Goal: Browse casually: Explore the website without a specific task or goal

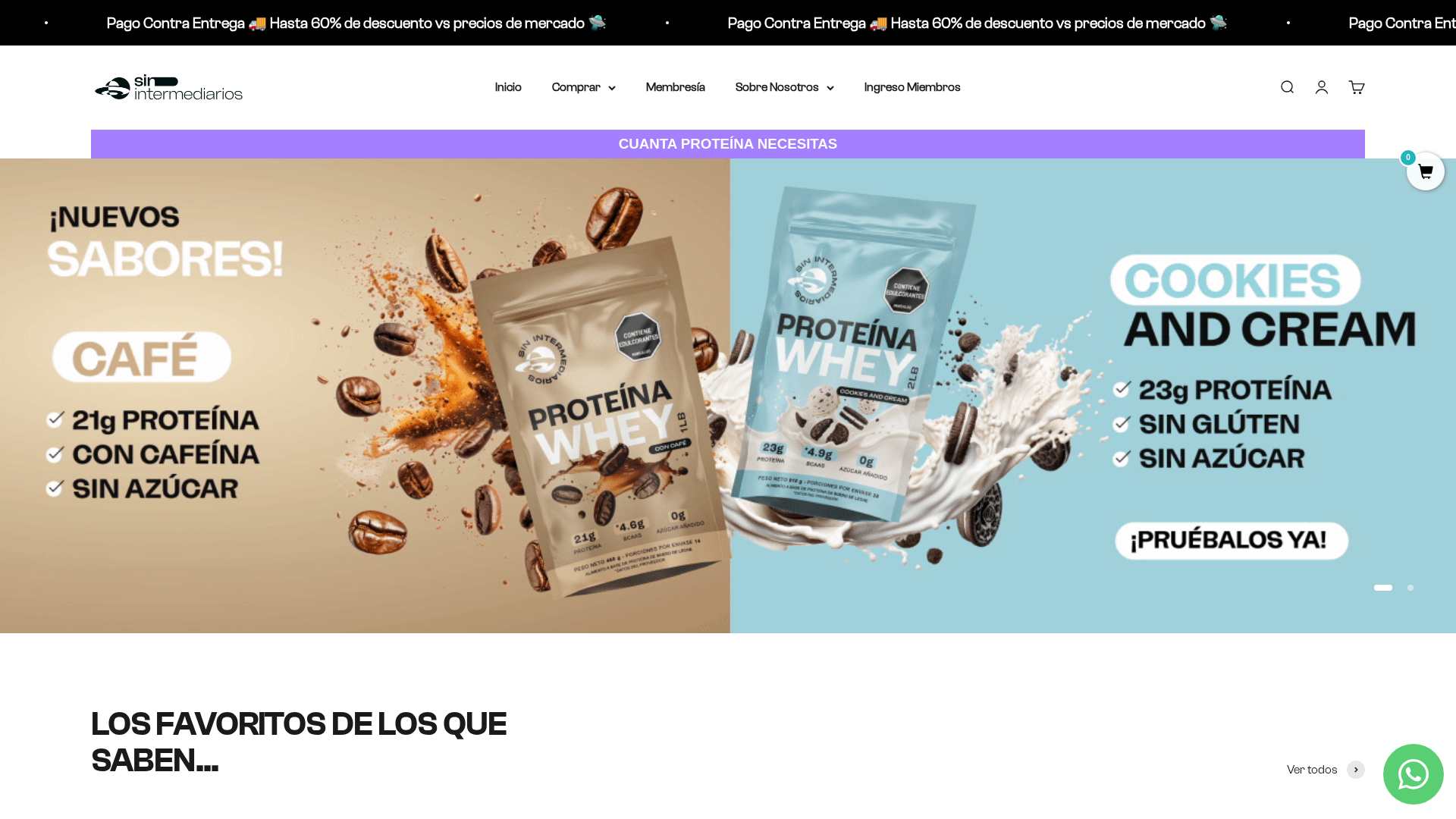
scroll to position [121, 0]
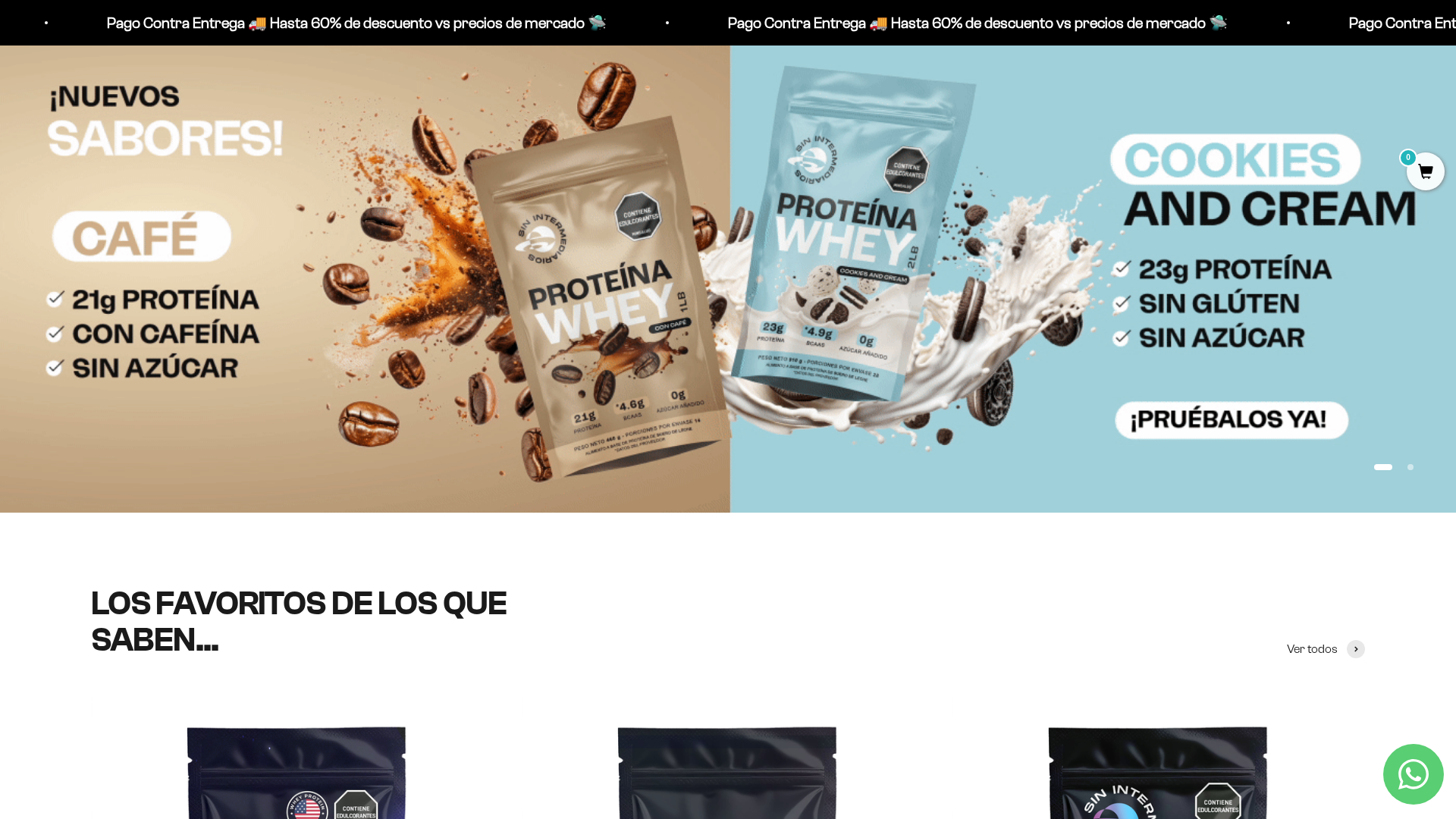
scroll to position [340, 0]
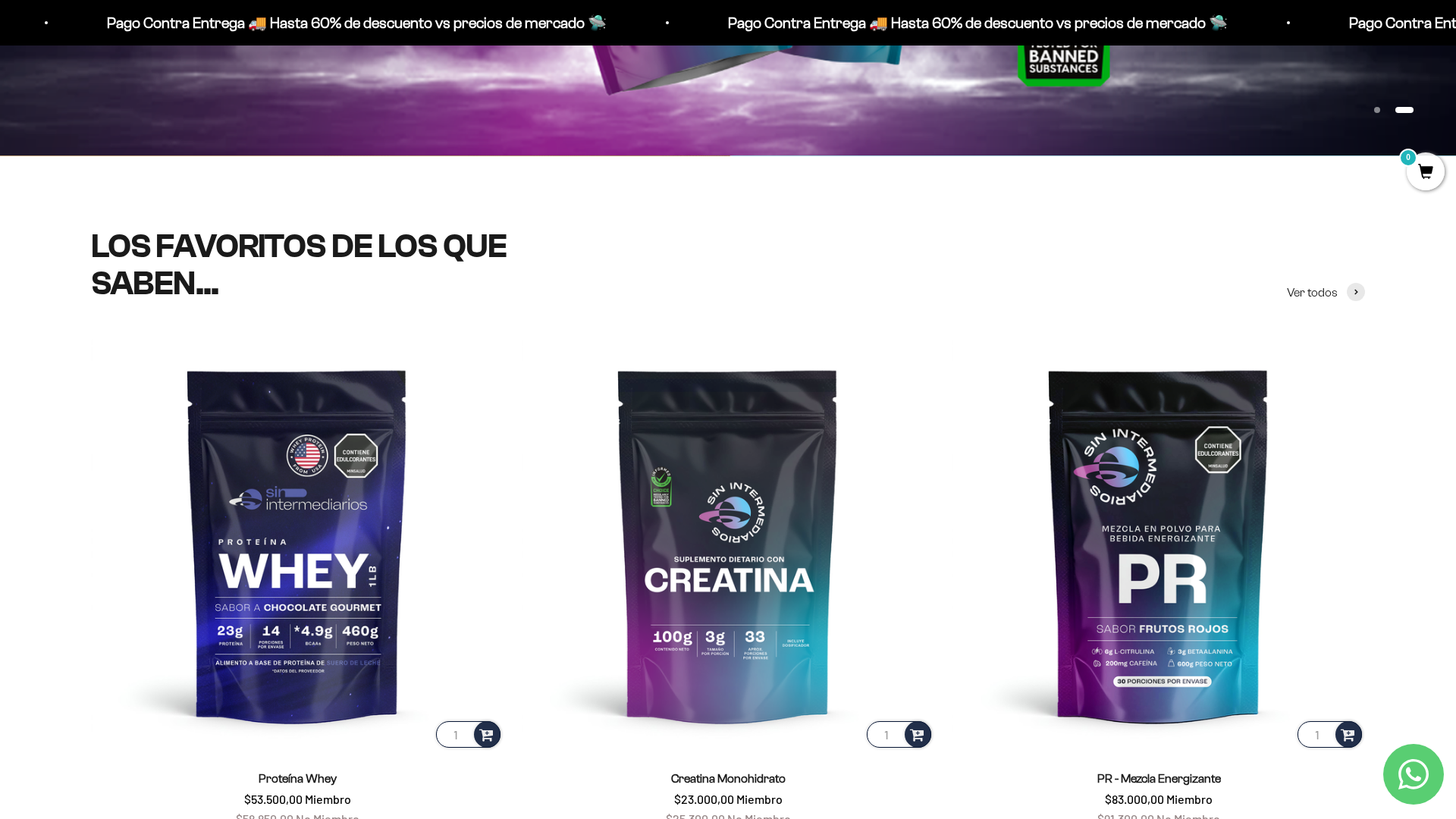
scroll to position [476, 0]
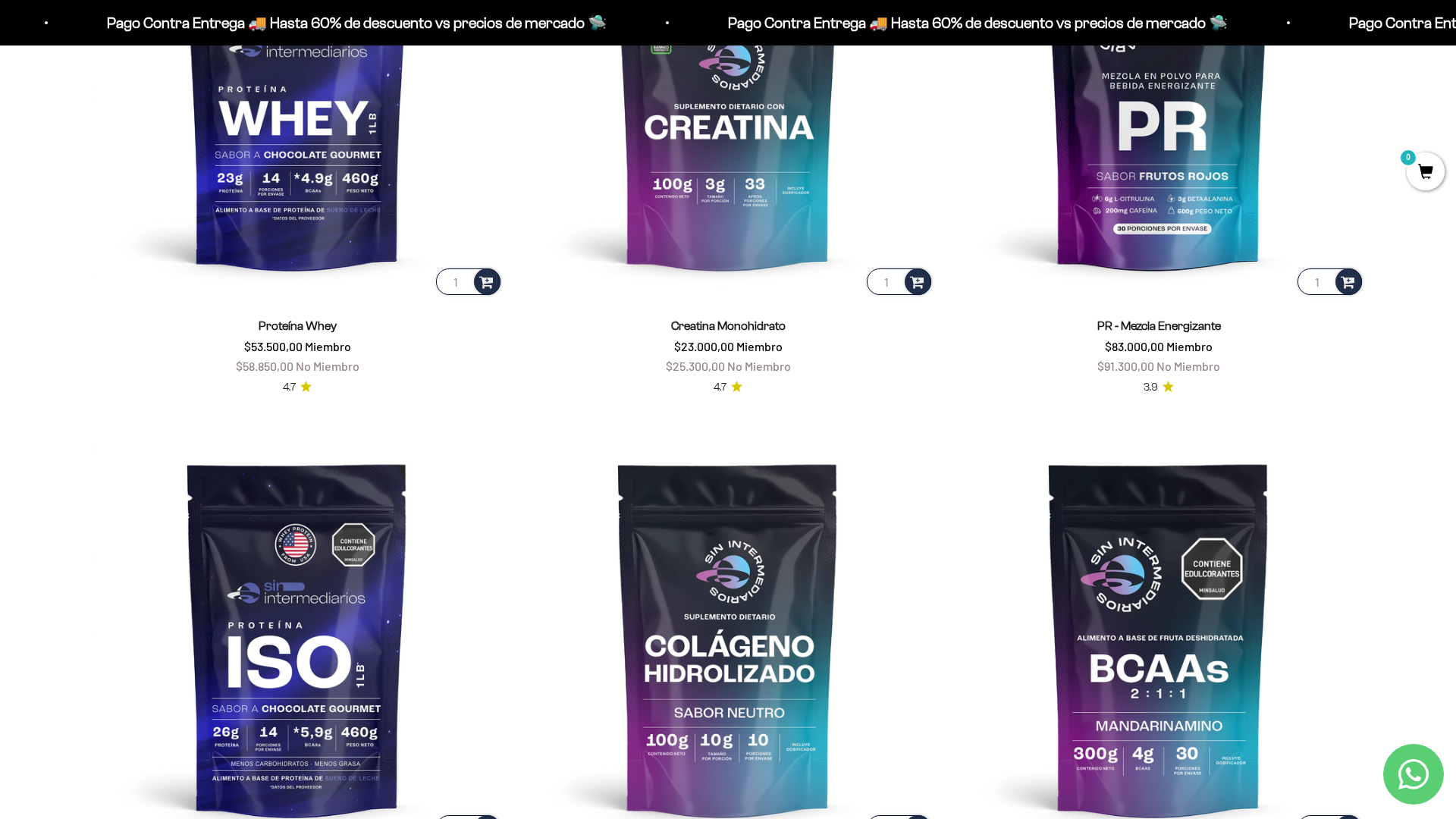
click at [1366, 212] on scroll-carousel "1 Proteína Whey $53.500,00 Miembro $58.850,00 No Miembro 4.7 1 Creatina Monohid…" at bounding box center [728, 413] width 1456 height 1056
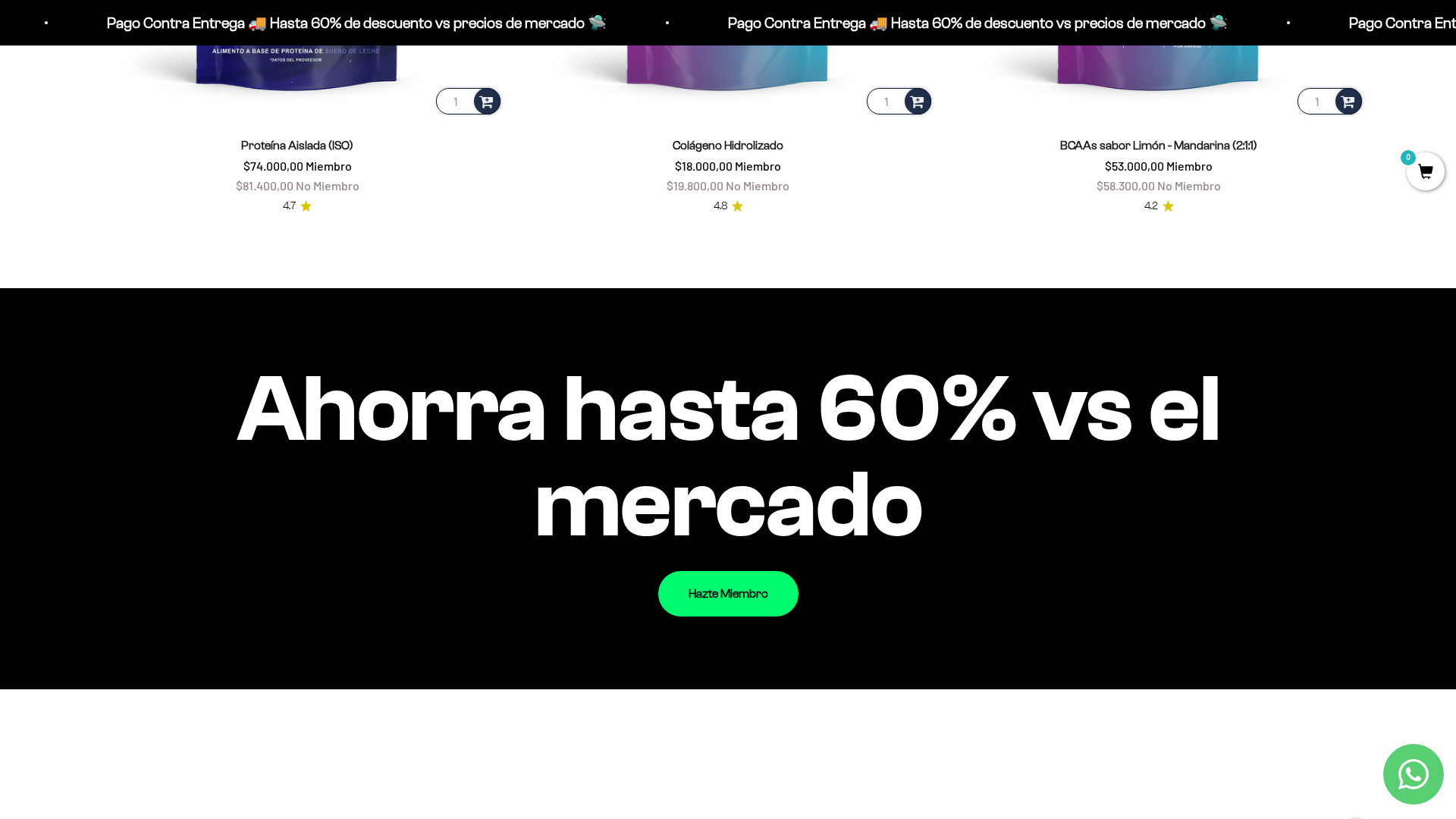
scroll to position [1848, 0]
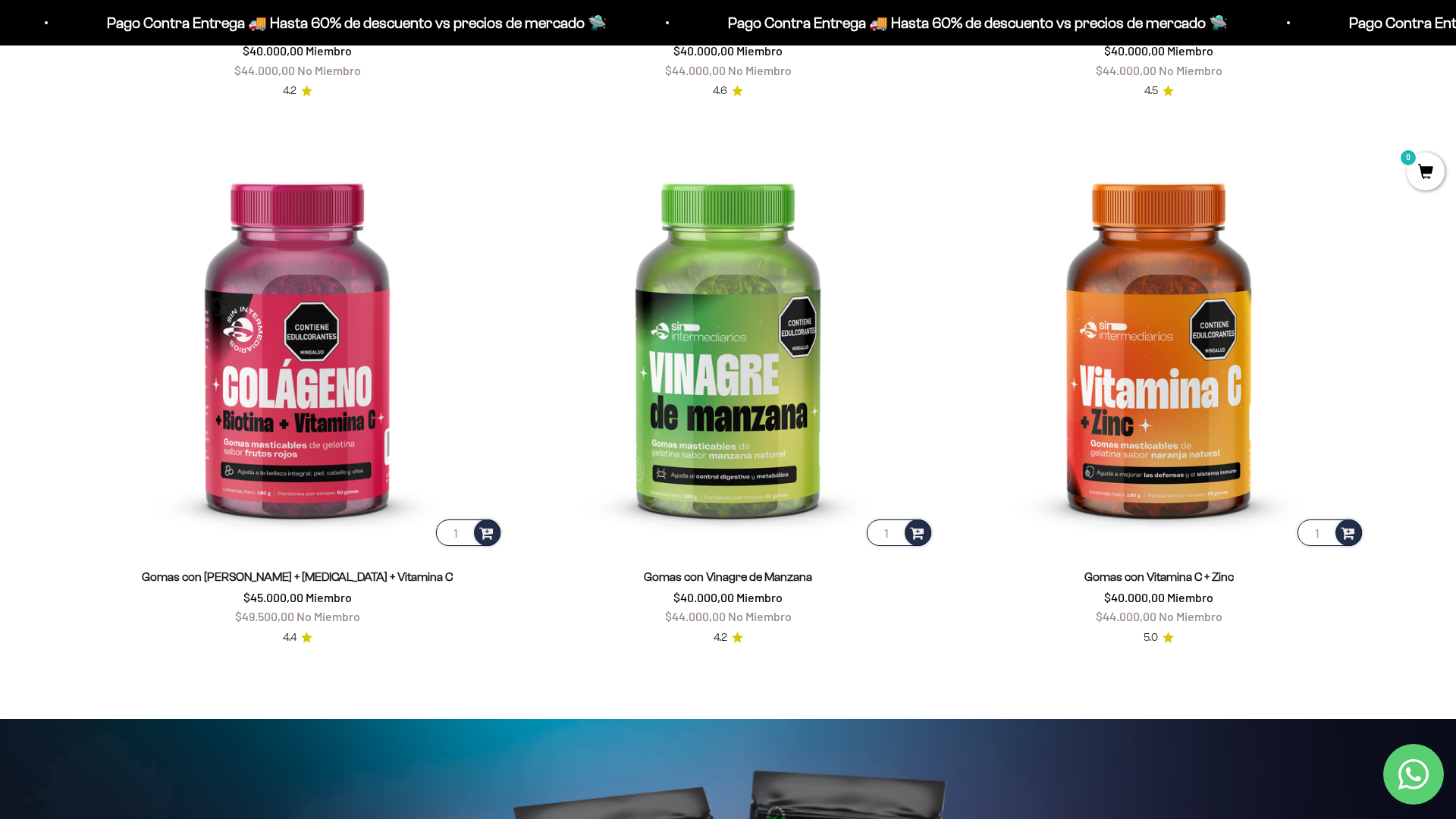
click at [1455, 34] on html "Ir al contenido Pago Contra Entrega 🚚 Hasta 60% de descuento vs precios [PERSON…" at bounding box center [728, 724] width 1456 height 7325
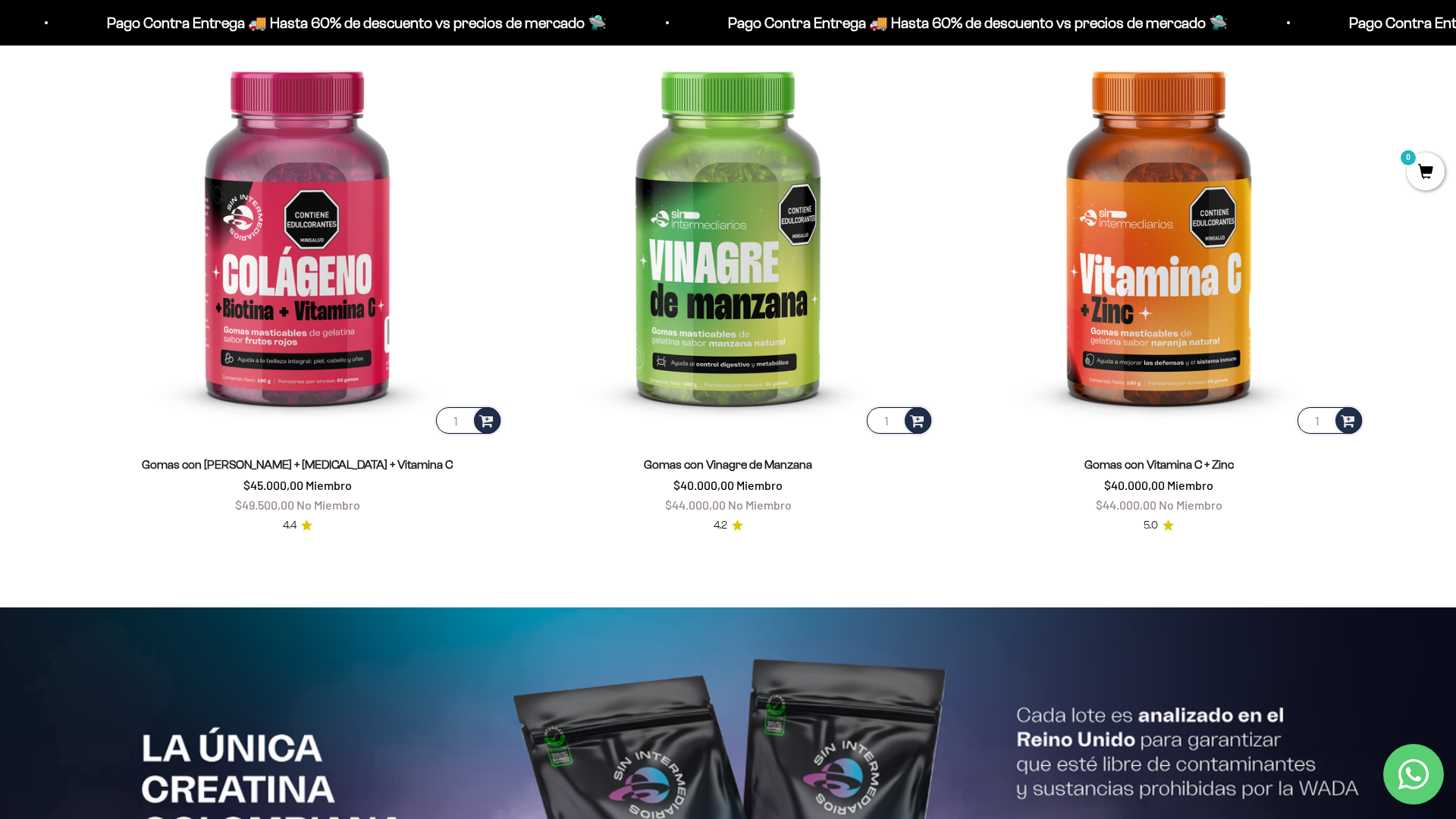
click at [1455, 34] on html "Ir al contenido Pago Contra Entrega 🚚 Hasta 60% de descuento vs precios [PERSON…" at bounding box center [728, 612] width 1456 height 7325
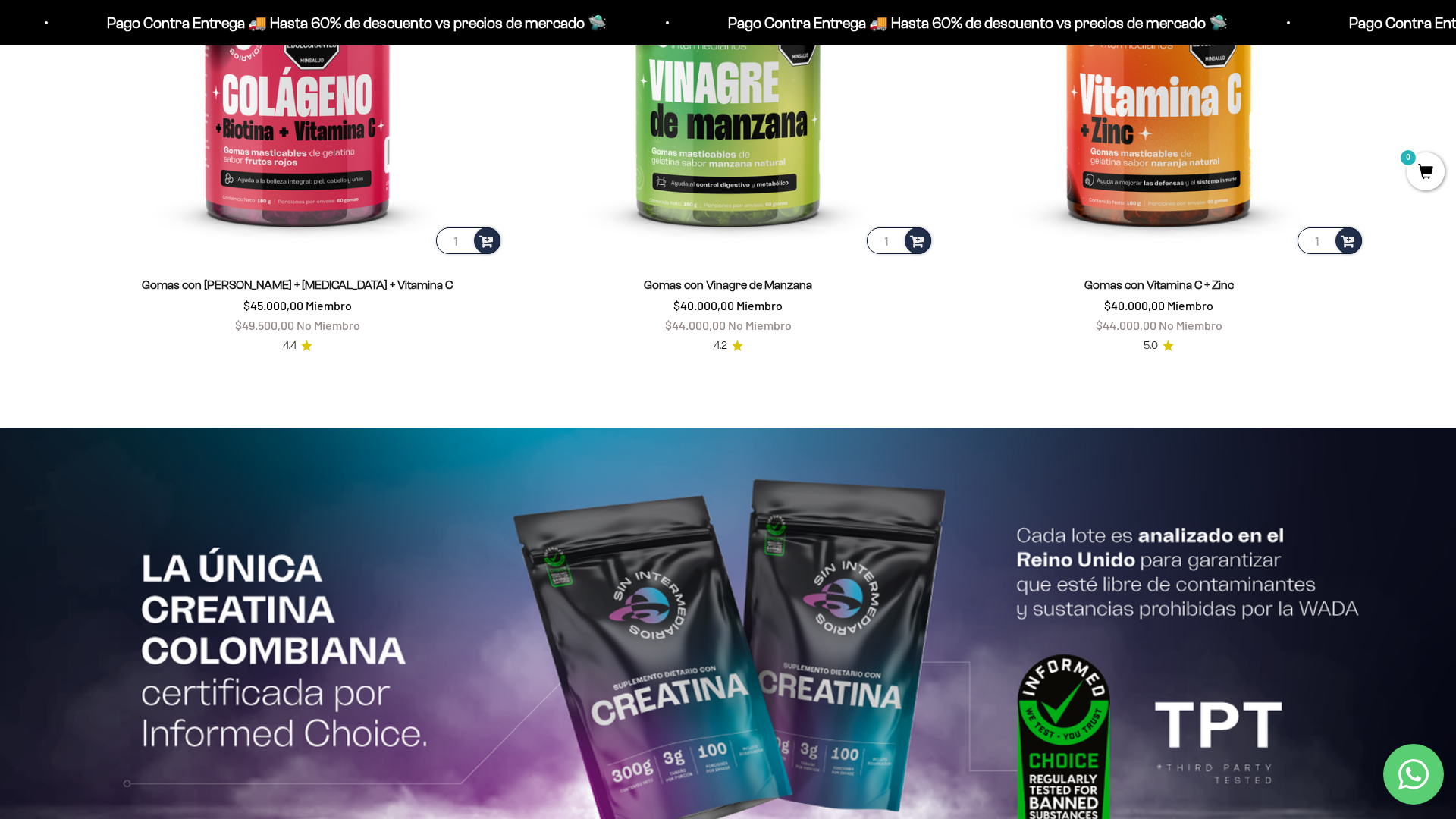
click at [1455, 34] on html "Ir al contenido Pago Contra Entrega 🚚 Hasta 60% de descuento vs precios [PERSON…" at bounding box center [728, 432] width 1456 height 7325
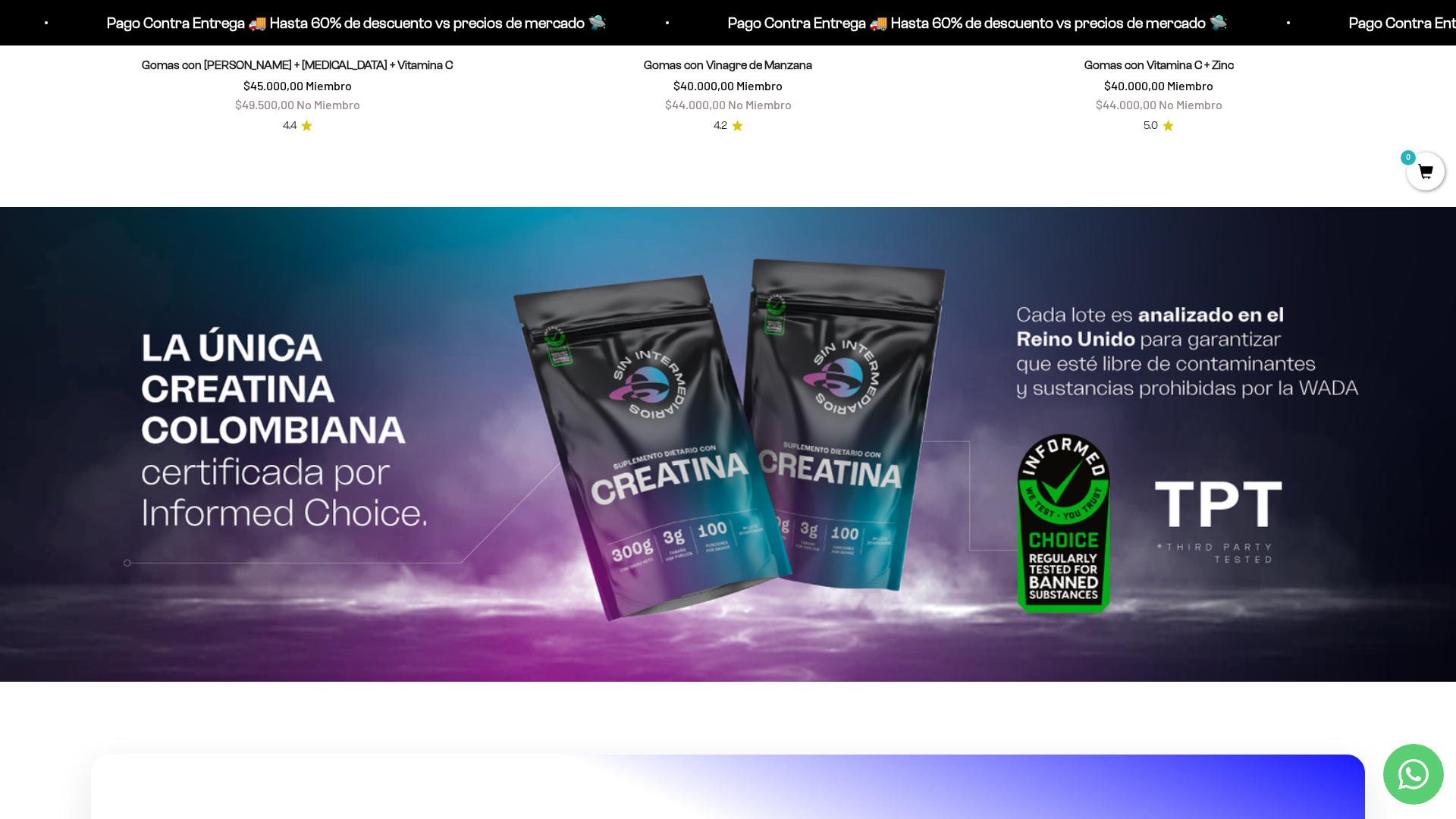
click at [1455, 34] on html "Ir al contenido Pago Contra Entrega 🚚 Hasta 60% de descuento vs precios [PERSON…" at bounding box center [728, 212] width 1456 height 7325
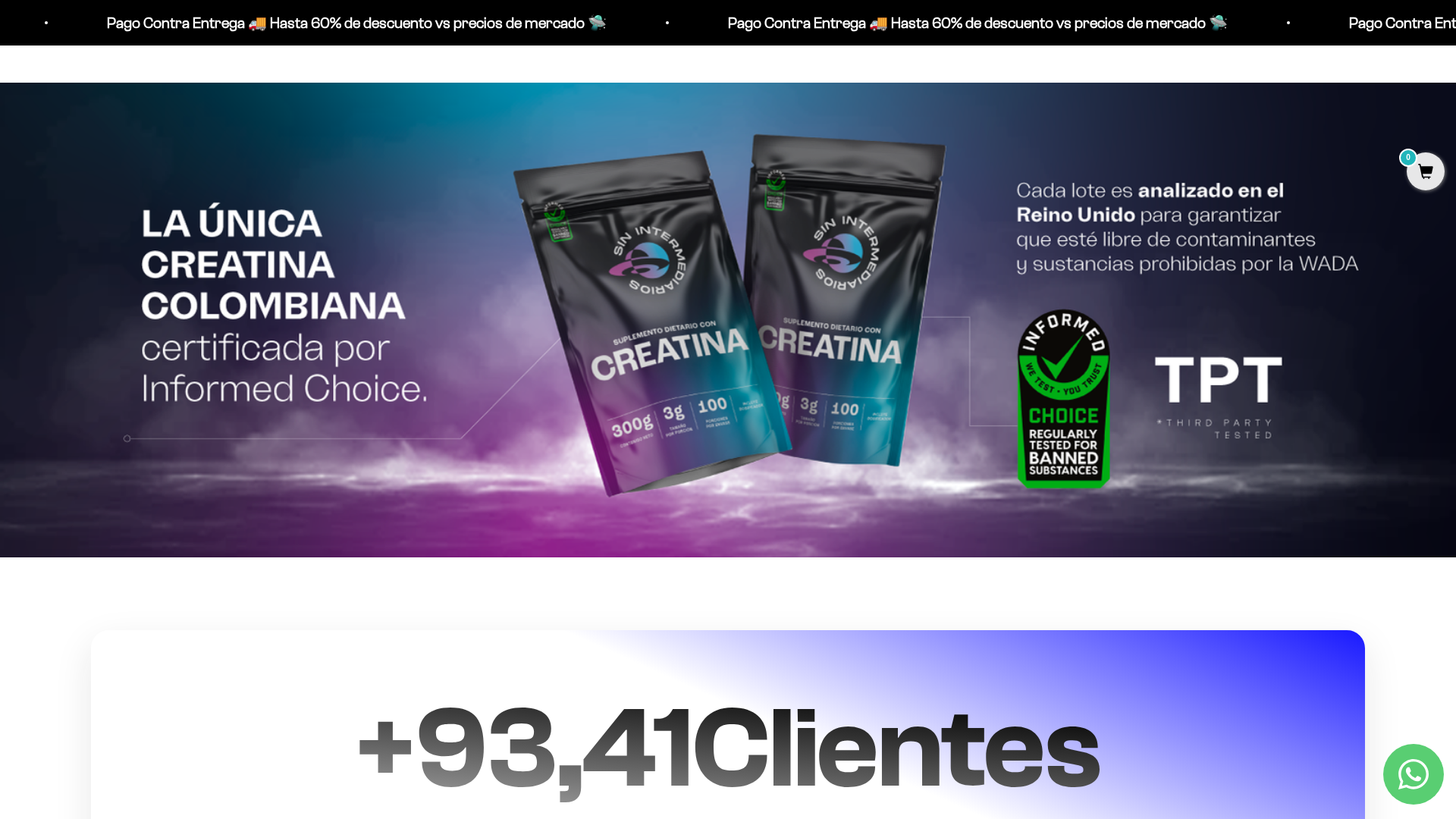
click at [1455, 34] on html "Ir al contenido Pago Contra Entrega 🚚 Hasta 60% de descuento vs precios [PERSON…" at bounding box center [728, 88] width 1456 height 7325
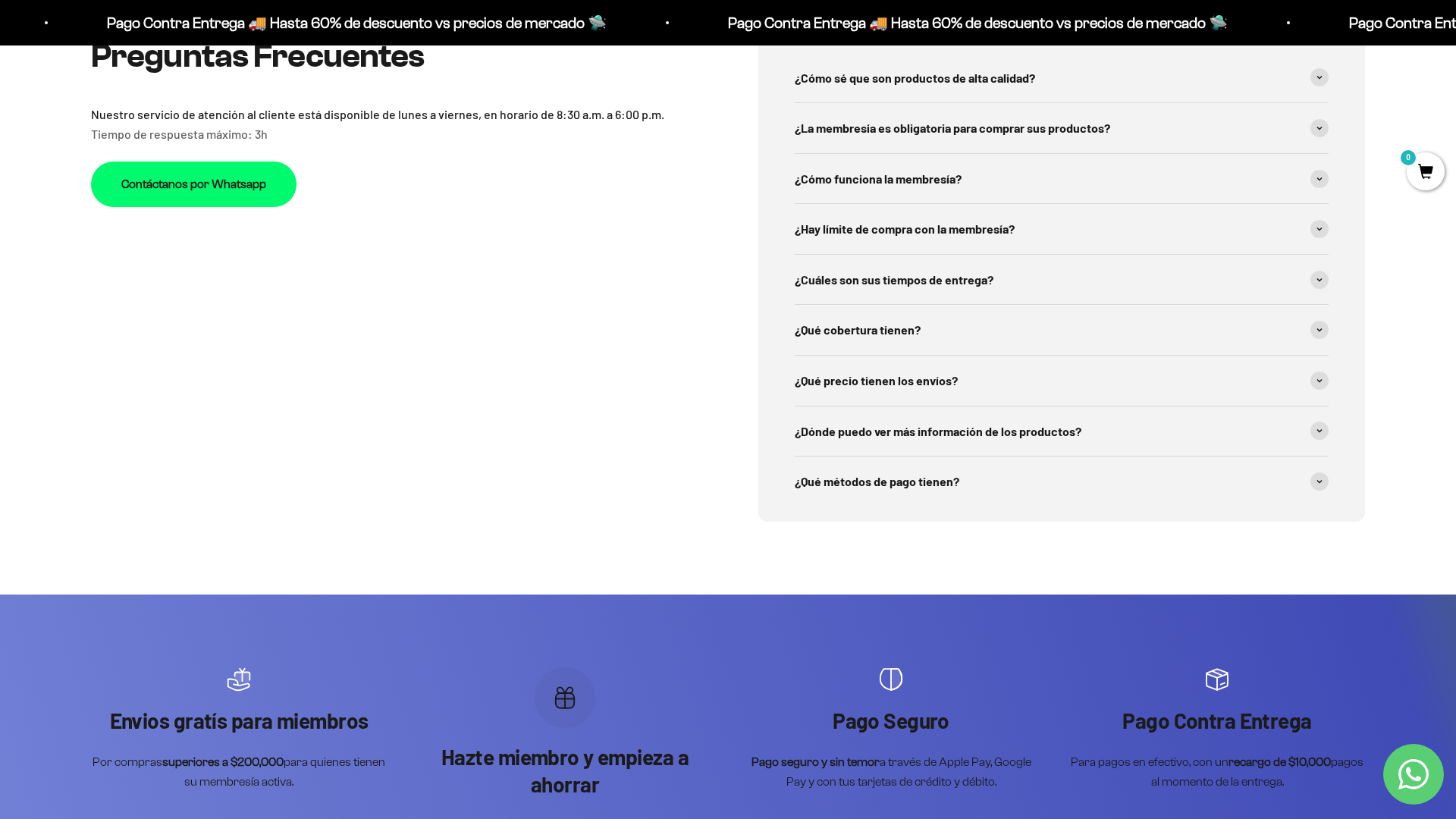
click at [1404, 587] on div "Preguntas Frecuentes Nuestro servicio de atención al cliente está disponible de…" at bounding box center [728, 280] width 1456 height 630
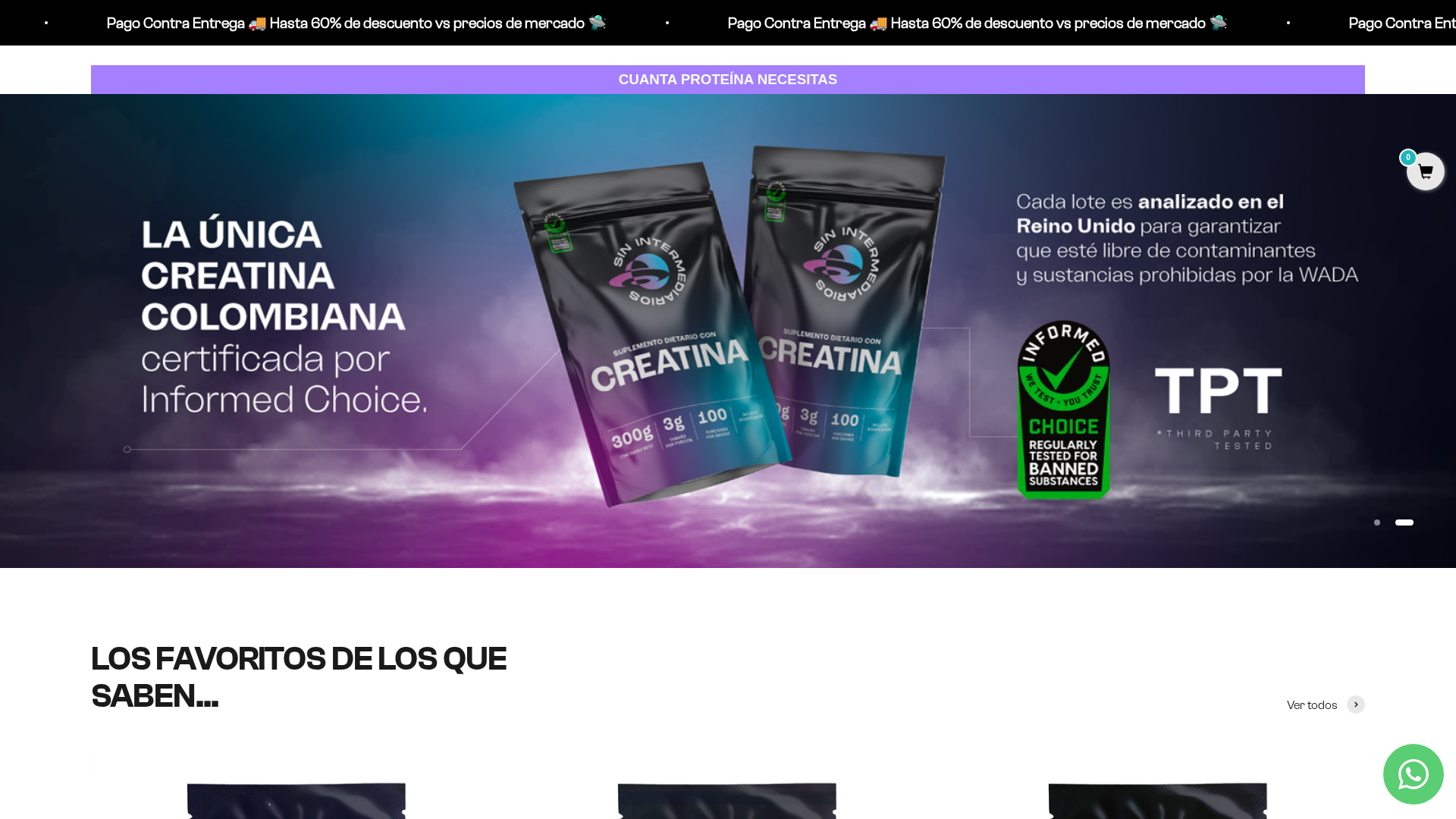
scroll to position [0, 0]
